Goal: Task Accomplishment & Management: Complete application form

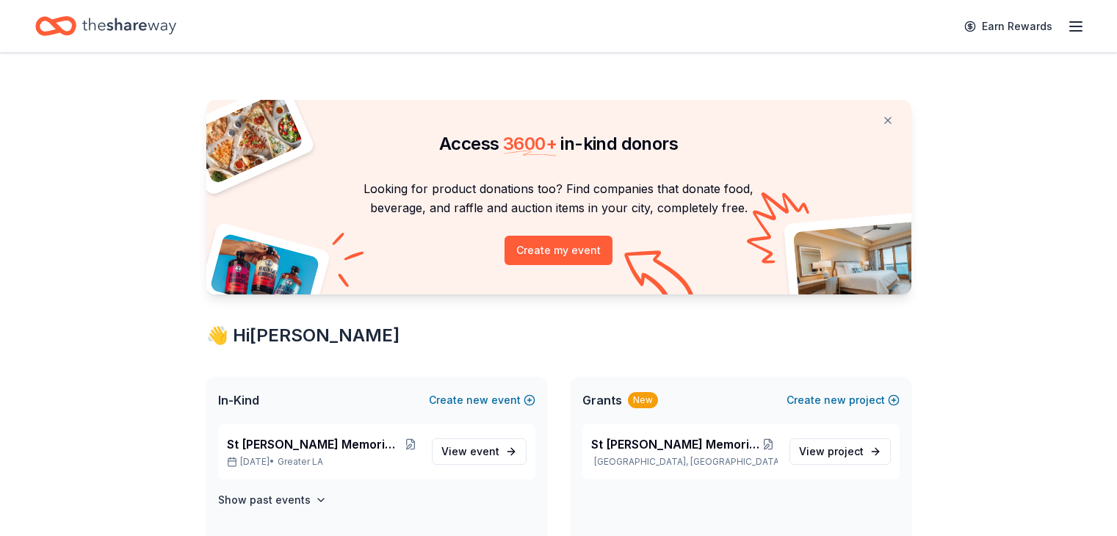
scroll to position [538, 0]
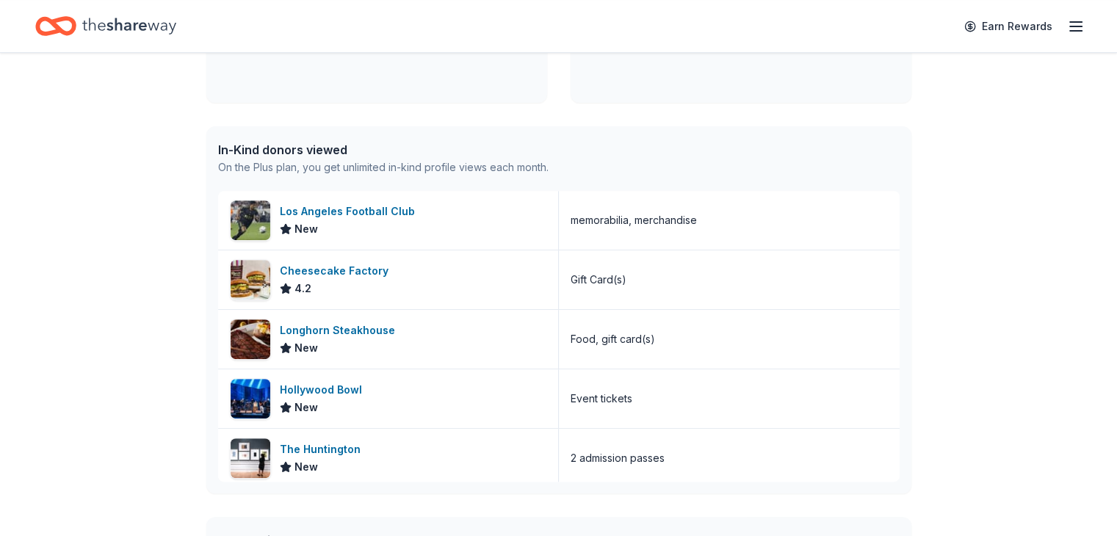
click at [1067, 24] on icon "button" at bounding box center [1076, 27] width 18 height 18
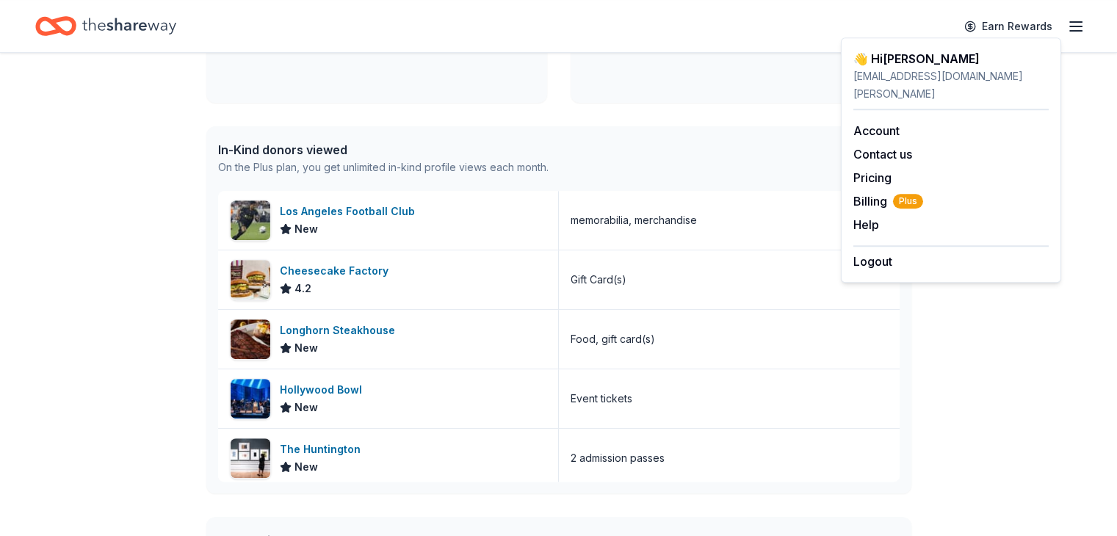
click at [693, 26] on div "Earn Rewards" at bounding box center [558, 26] width 1047 height 35
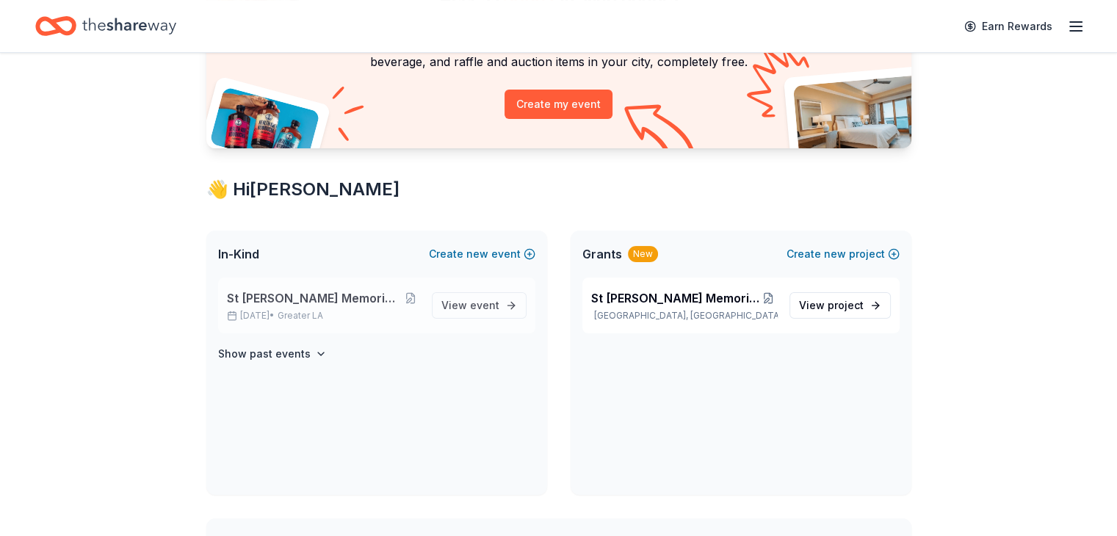
scroll to position [147, 0]
click at [355, 296] on span "St [PERSON_NAME] Memorial Golf Tournament" at bounding box center [314, 298] width 174 height 18
click at [361, 292] on span "St [PERSON_NAME] Memorial Golf Tournament" at bounding box center [314, 298] width 174 height 18
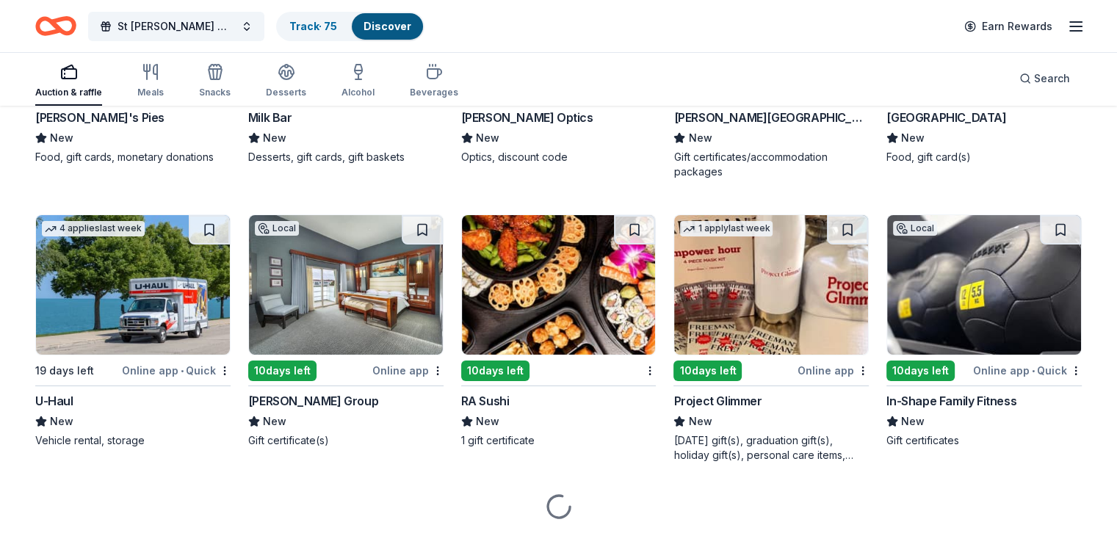
scroll to position [5421, 0]
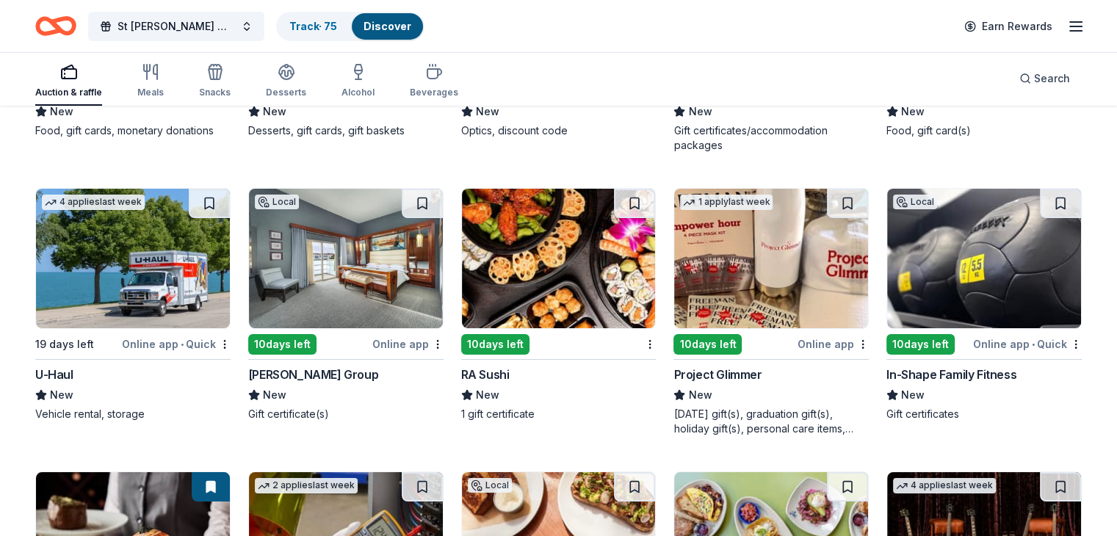
click at [415, 320] on div "Local 10 days left Online app Zislis Group New Gift certificate(s)" at bounding box center [345, 305] width 195 height 234
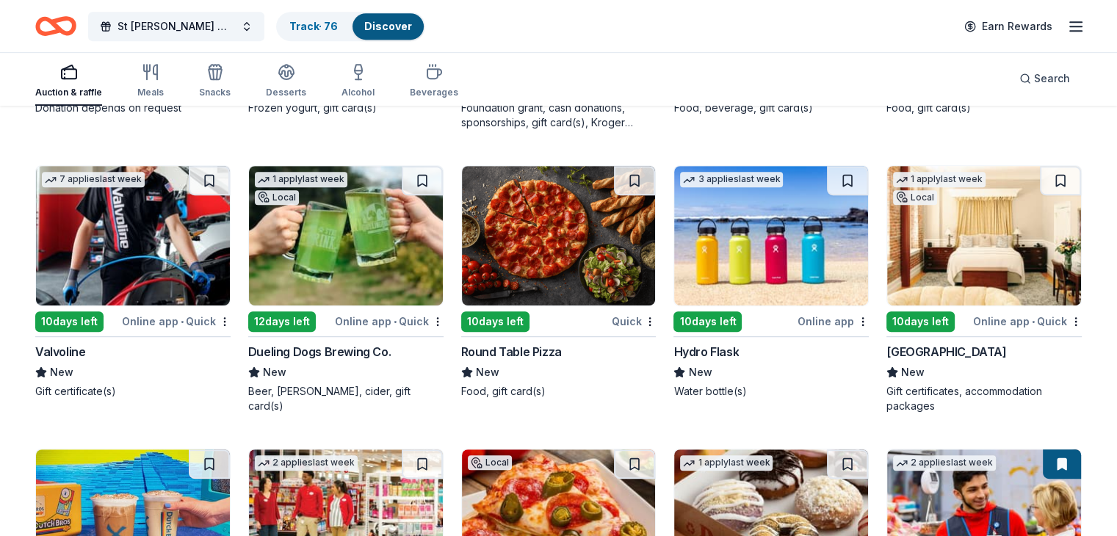
scroll to position [6303, 0]
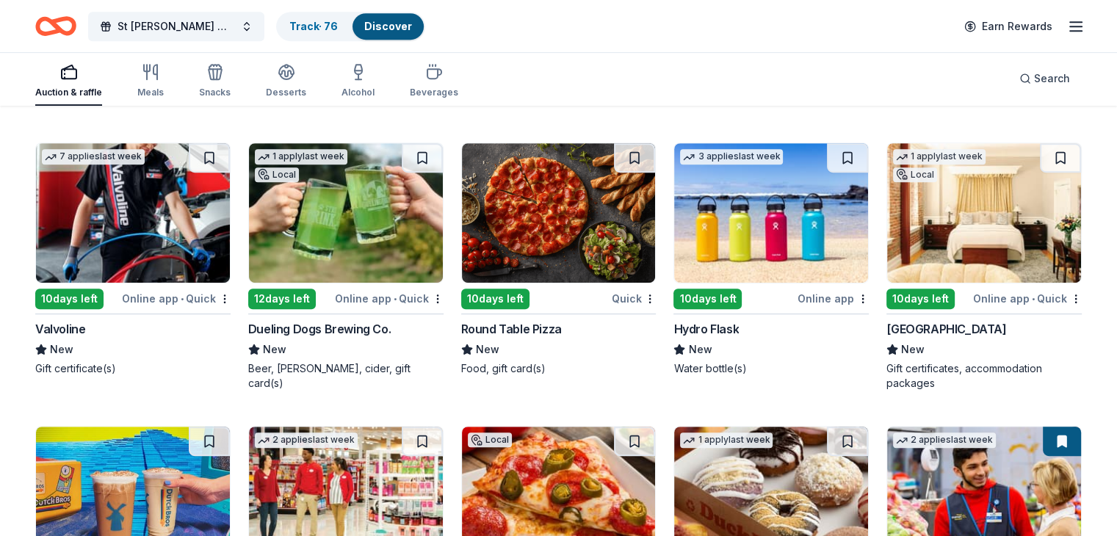
click at [999, 274] on div "1 apply last week Local 10 days left Online app • Quick Napa River Inn New Gift…" at bounding box center [984, 267] width 195 height 248
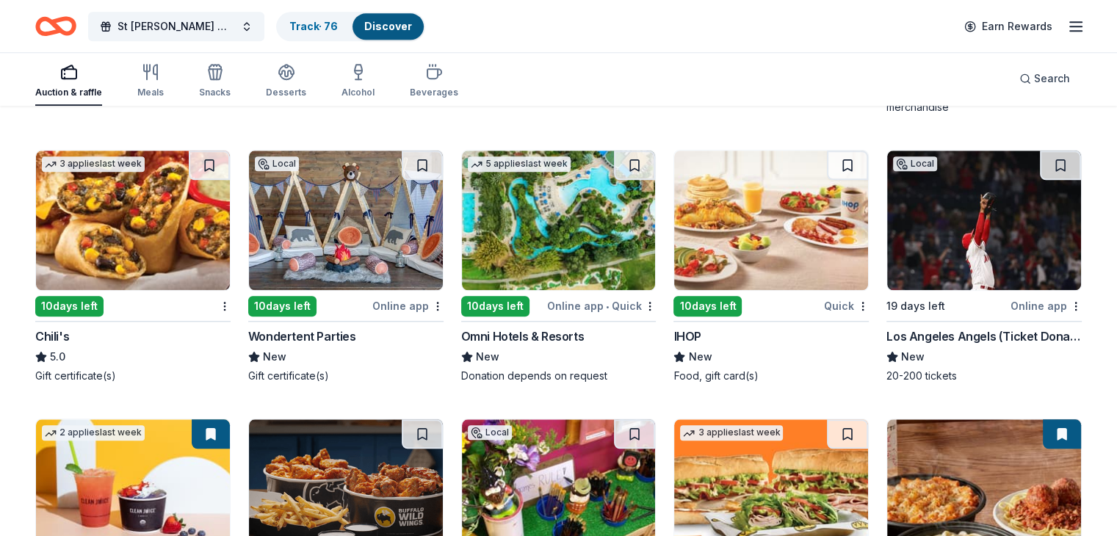
scroll to position [7209, 0]
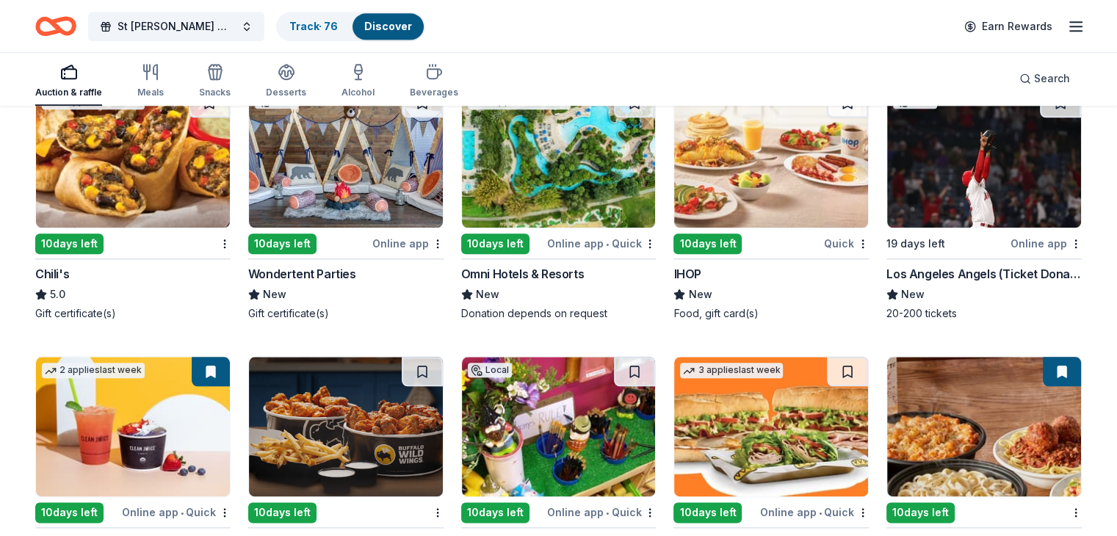
click at [90, 234] on div "10 days left" at bounding box center [69, 244] width 68 height 21
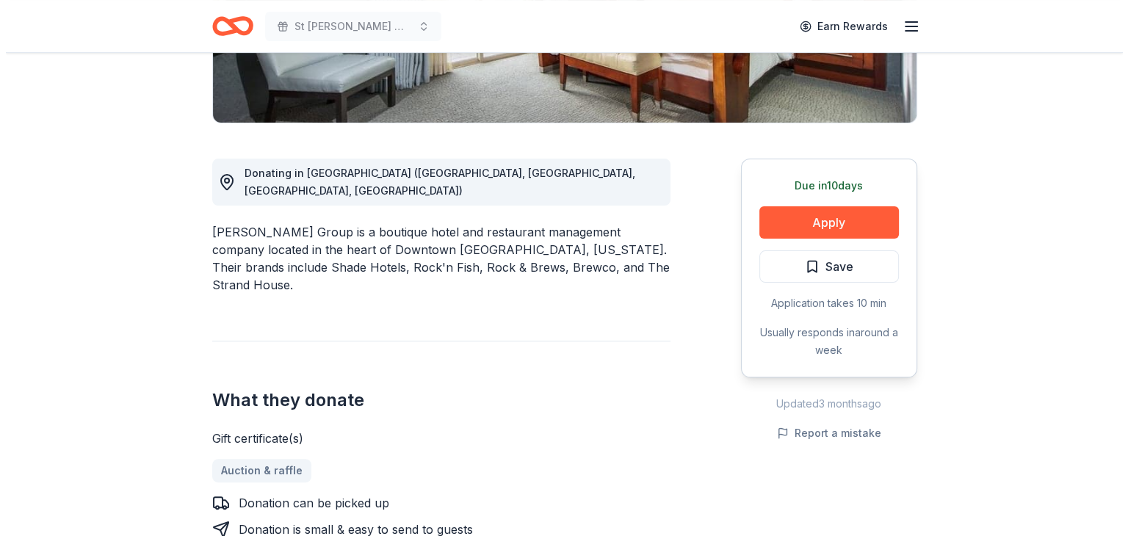
scroll to position [318, 0]
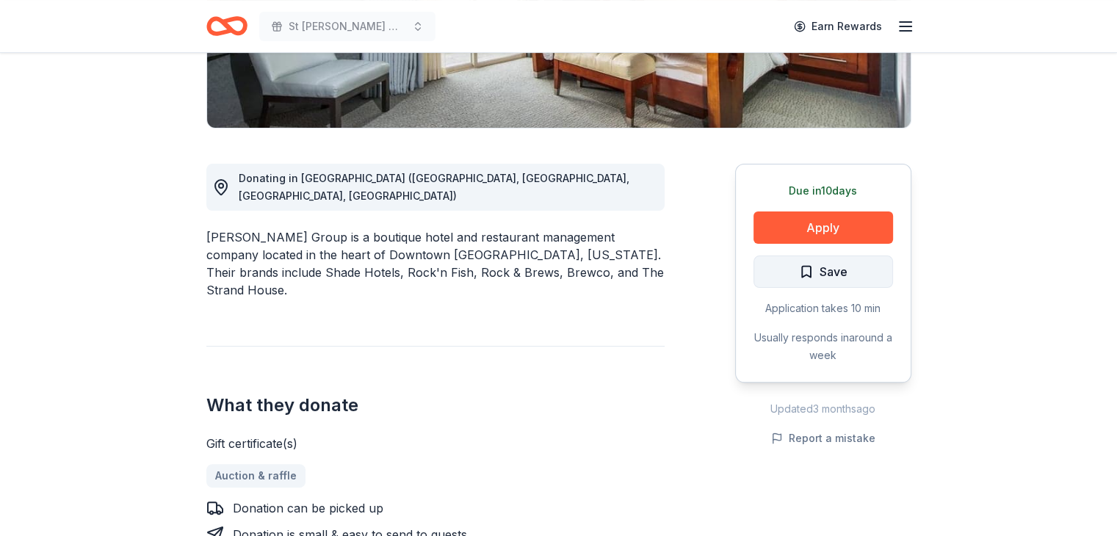
click at [804, 262] on span "Save" at bounding box center [823, 271] width 48 height 19
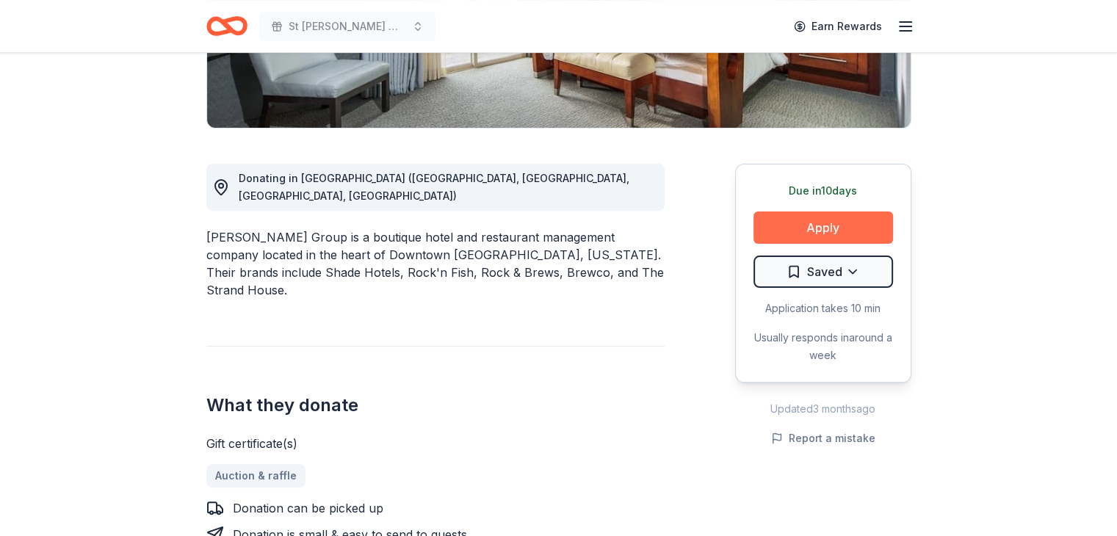
click at [851, 220] on button "Apply" at bounding box center [824, 228] width 140 height 32
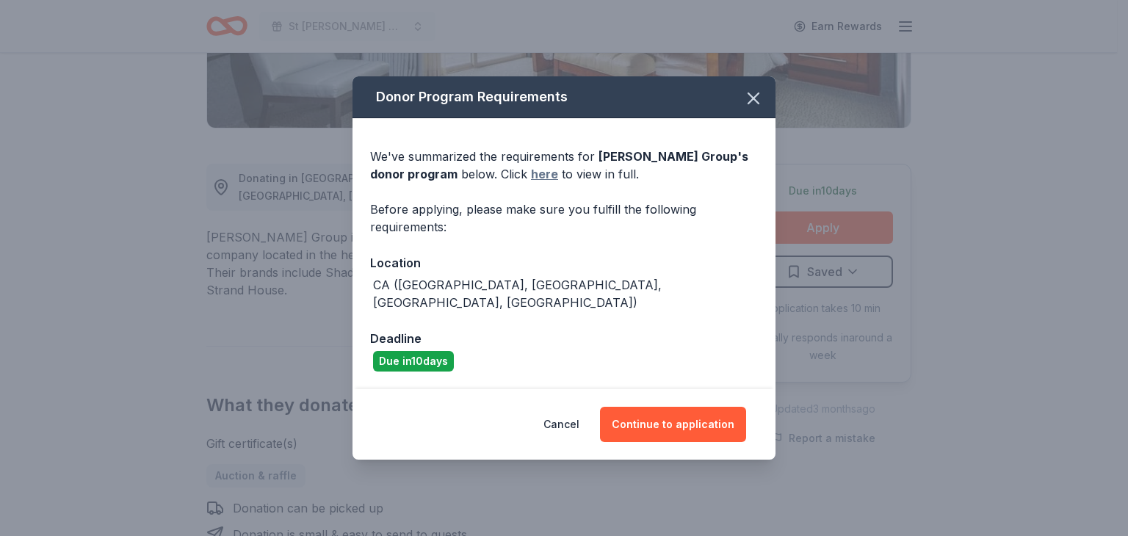
click at [531, 180] on link "here" at bounding box center [544, 174] width 27 height 18
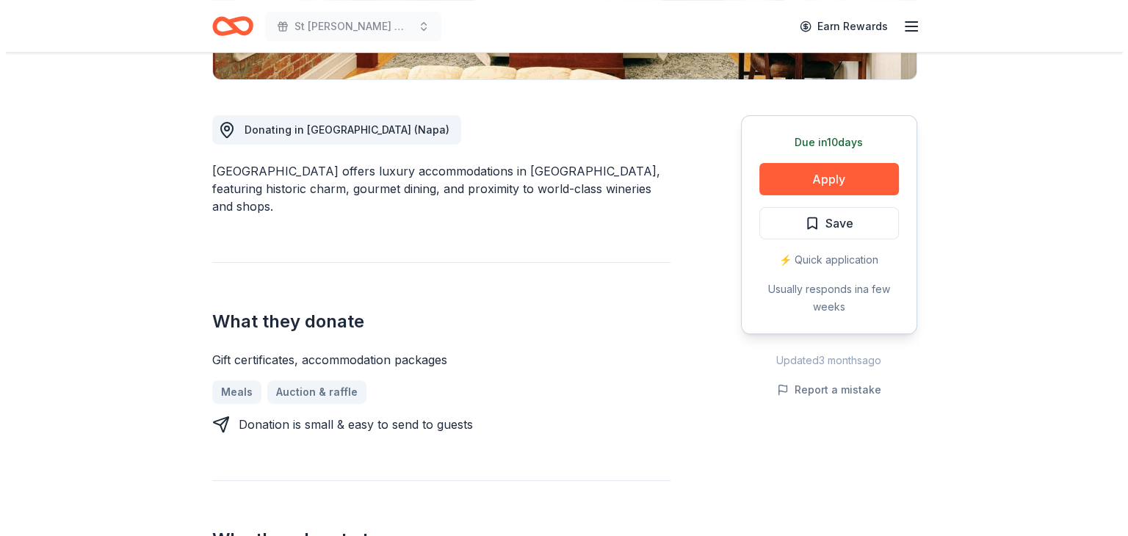
scroll to position [367, 0]
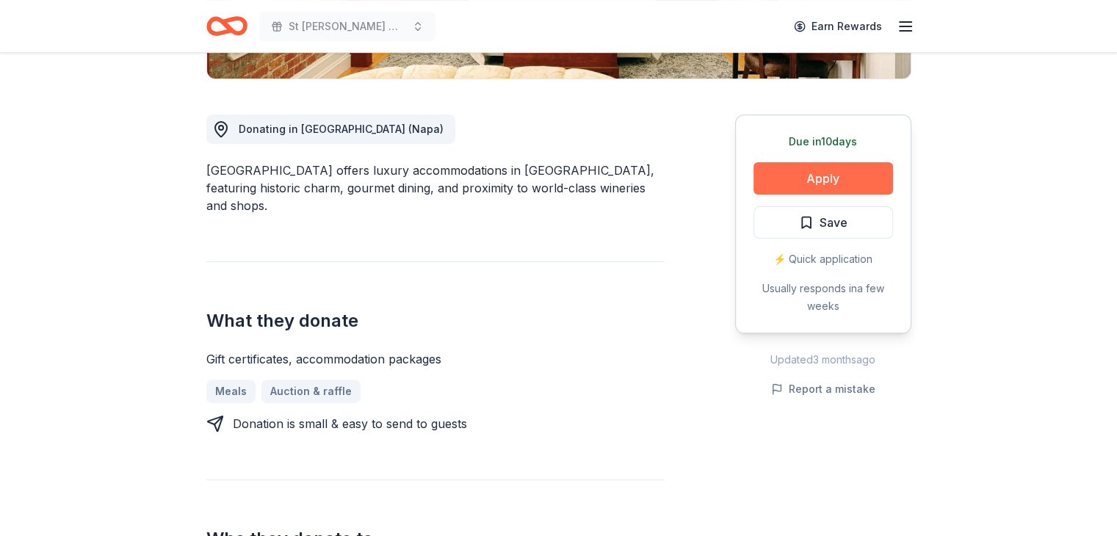
click at [828, 176] on button "Apply" at bounding box center [824, 178] width 140 height 32
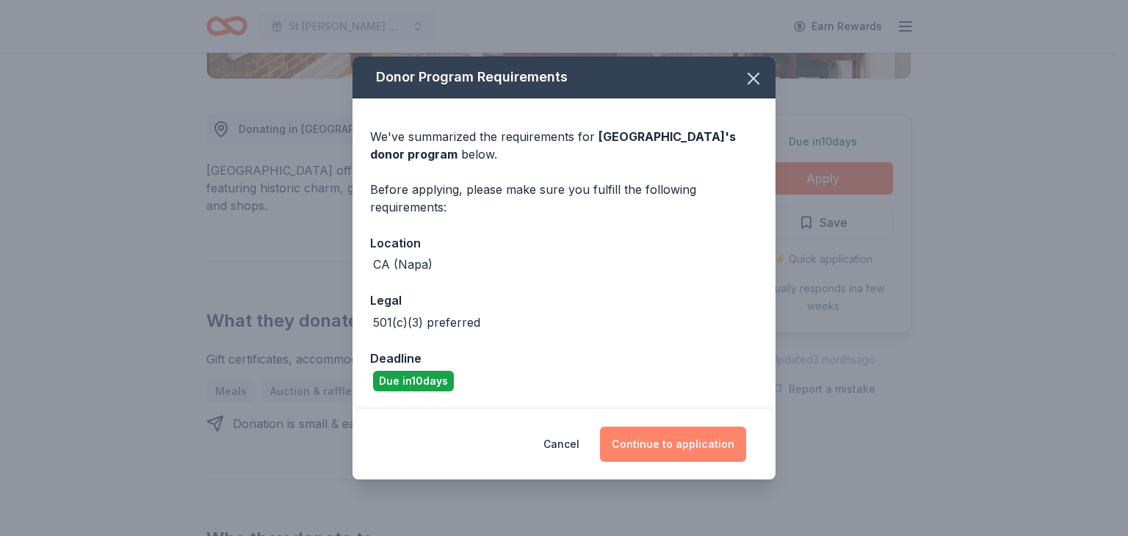
click at [690, 442] on button "Continue to application" at bounding box center [673, 444] width 146 height 35
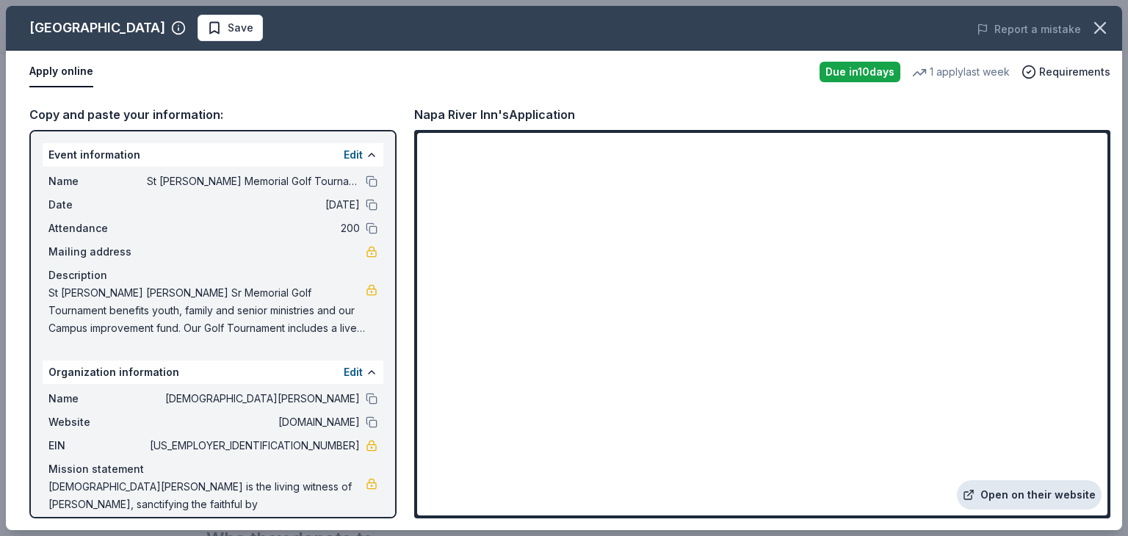
click at [1021, 492] on link "Open on their website" at bounding box center [1029, 494] width 145 height 29
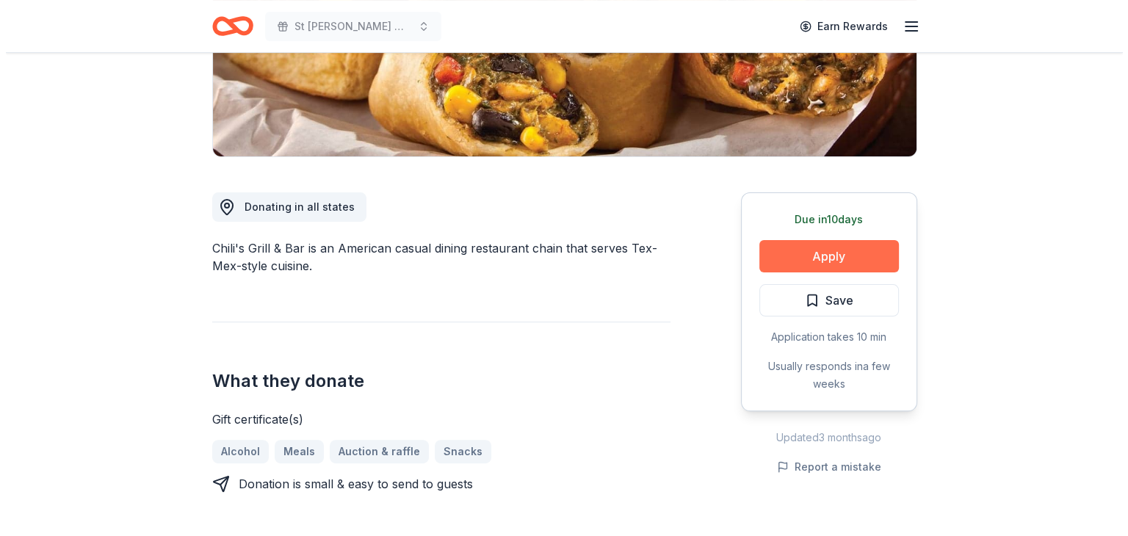
scroll to position [294, 0]
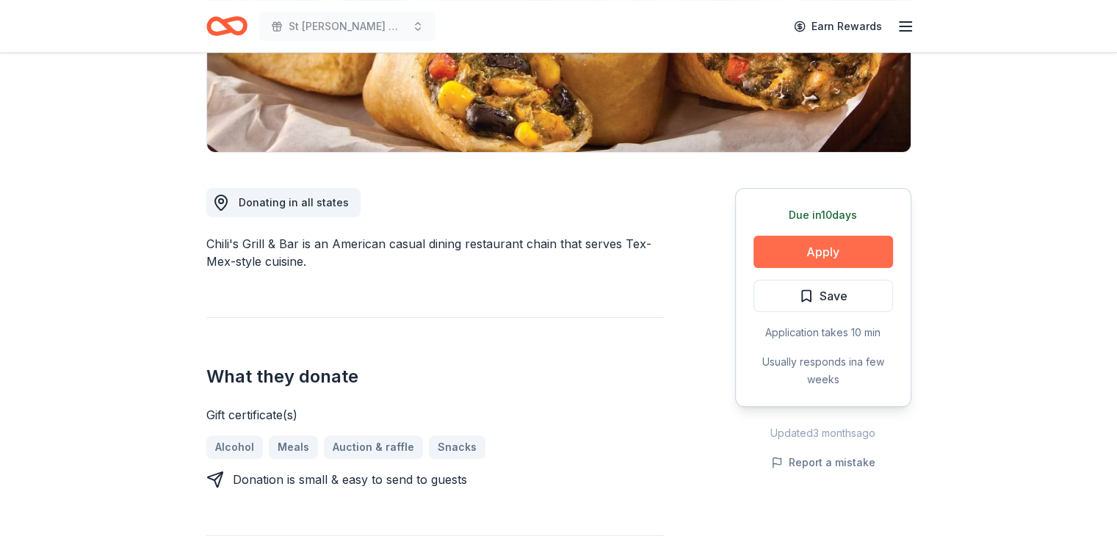
click at [821, 249] on button "Apply" at bounding box center [824, 252] width 140 height 32
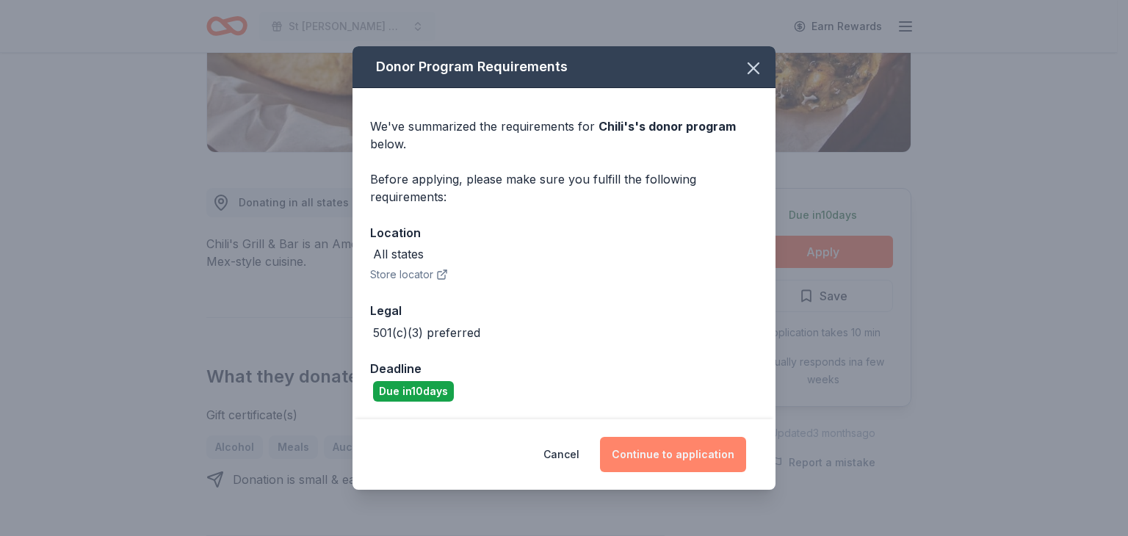
click at [666, 455] on button "Continue to application" at bounding box center [673, 454] width 146 height 35
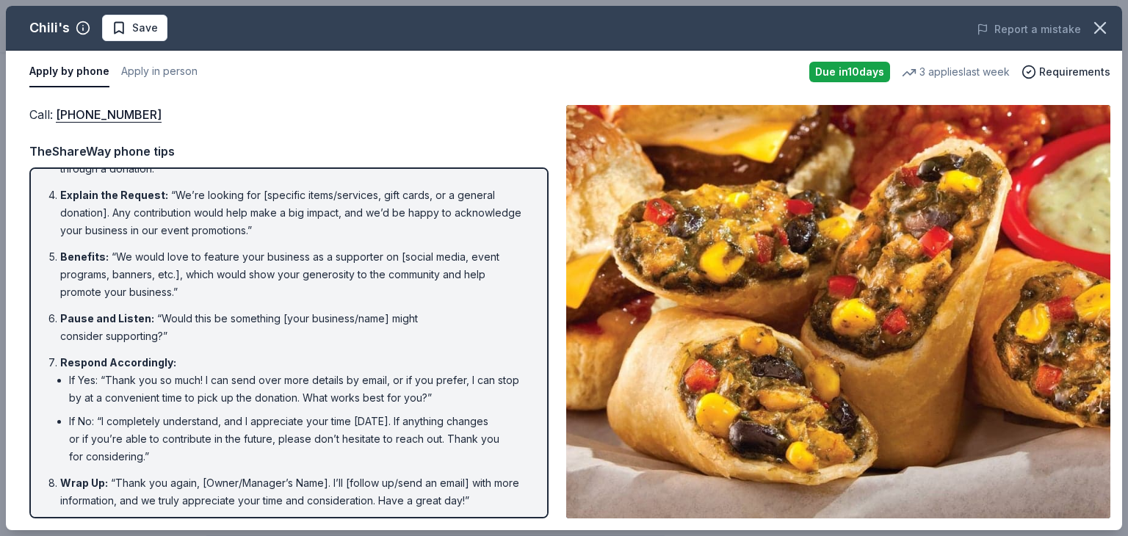
scroll to position [165, 0]
